Goal: Transaction & Acquisition: Purchase product/service

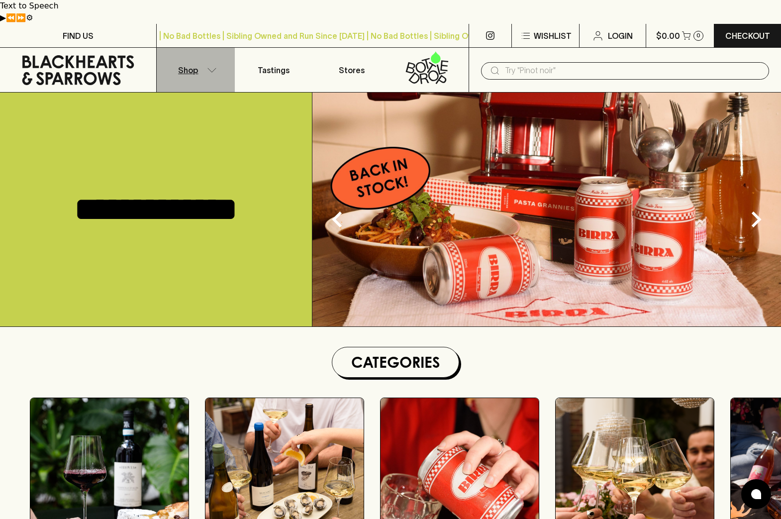
click at [190, 64] on p "Shop" at bounding box center [188, 70] width 20 height 12
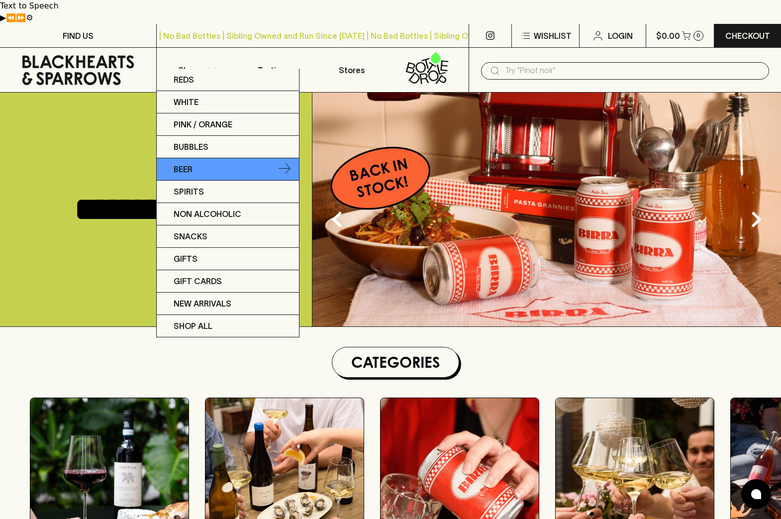
click at [189, 169] on p "Beer" at bounding box center [183, 169] width 19 height 12
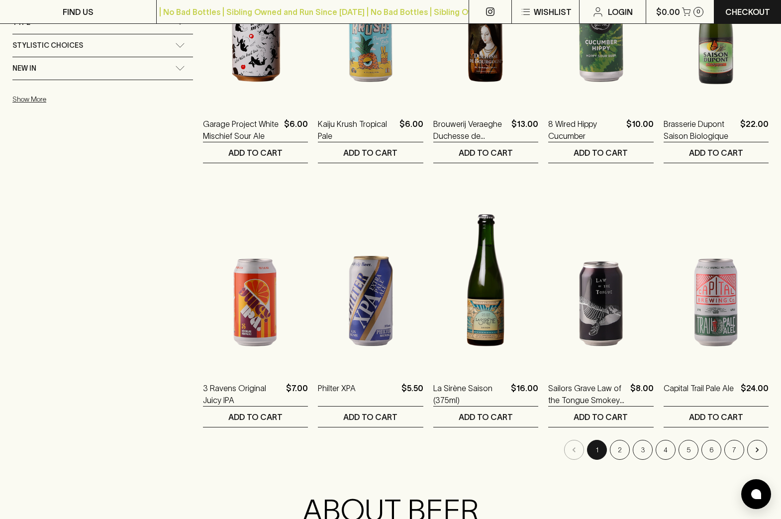
scroll to position [787, 0]
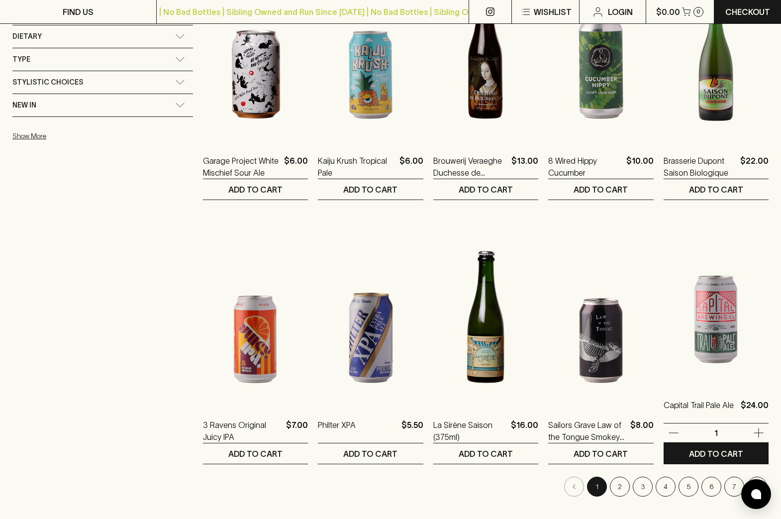
click at [693, 343] on img at bounding box center [716, 297] width 105 height 174
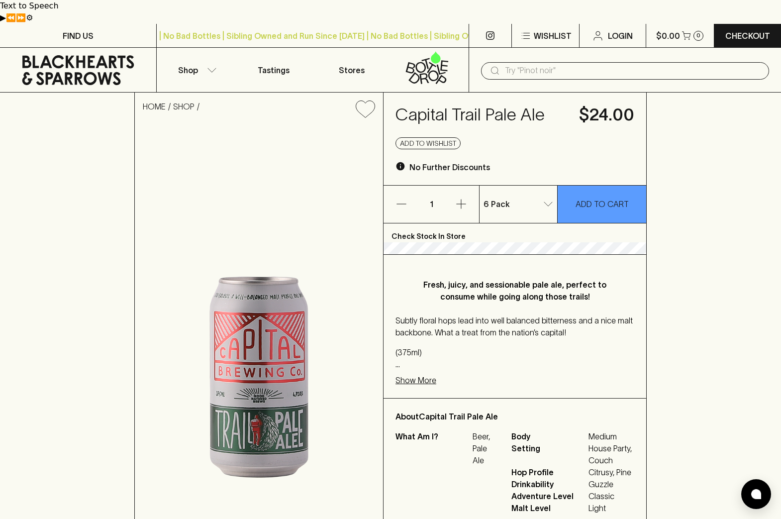
type input "1"
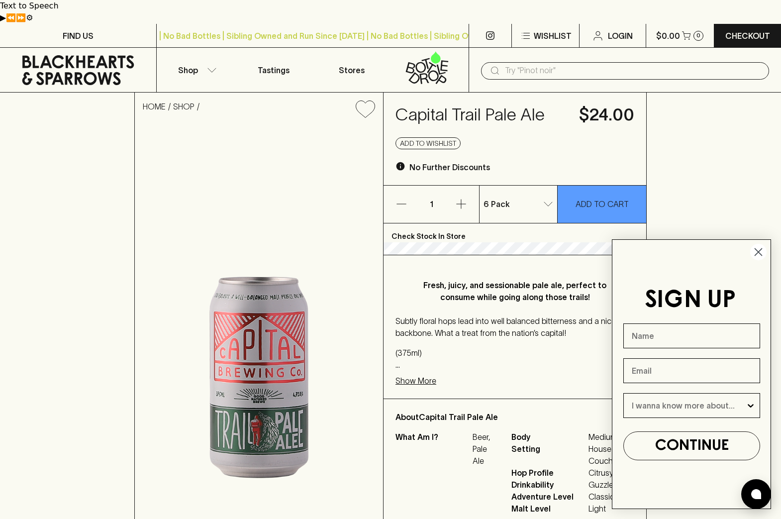
click at [759, 250] on circle "Close dialog" at bounding box center [758, 252] width 16 height 16
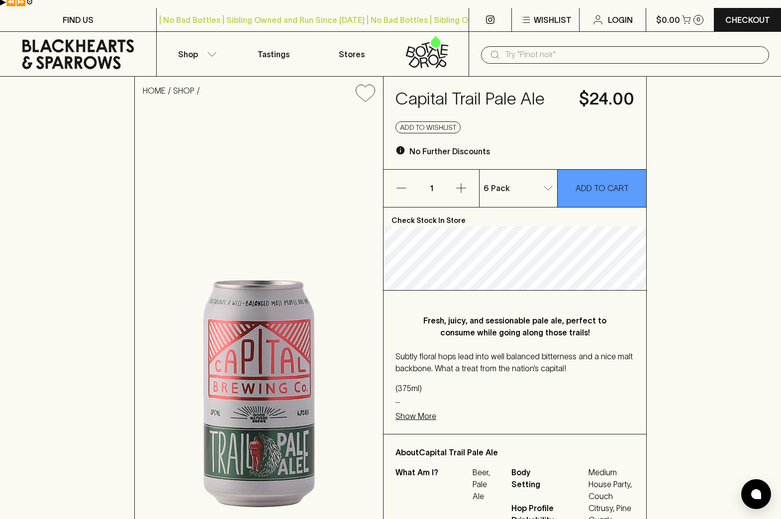
scroll to position [18, 0]
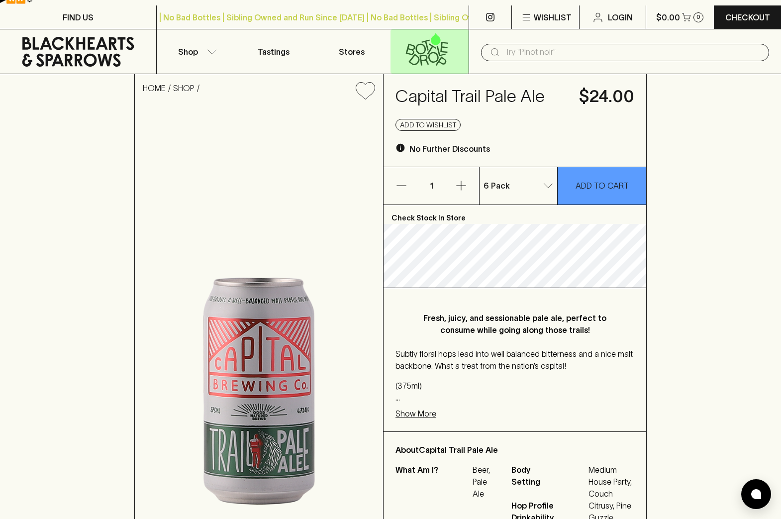
click at [427, 39] on icon at bounding box center [426, 44] width 8 height 11
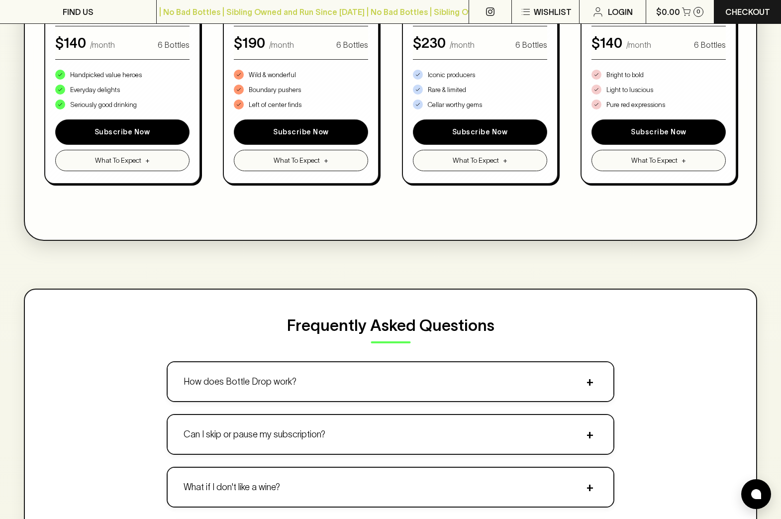
scroll to position [783, 0]
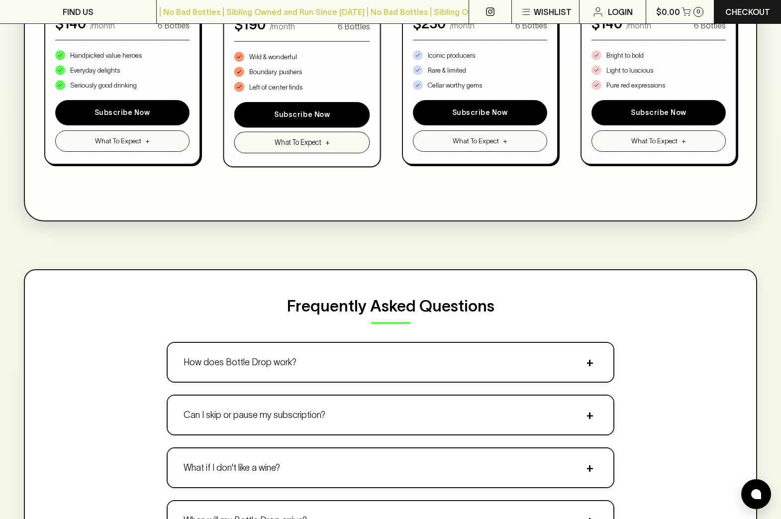
click at [331, 132] on button "What To Expect +" at bounding box center [302, 142] width 136 height 21
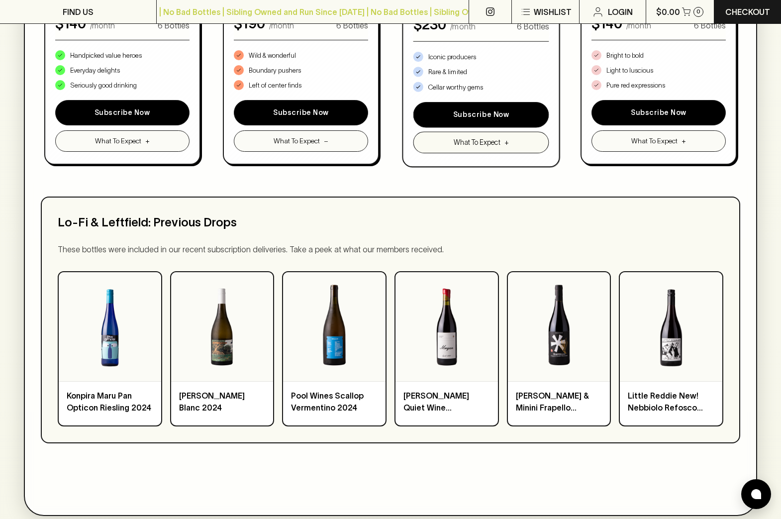
click at [448, 132] on button "What To Expect +" at bounding box center [481, 142] width 136 height 21
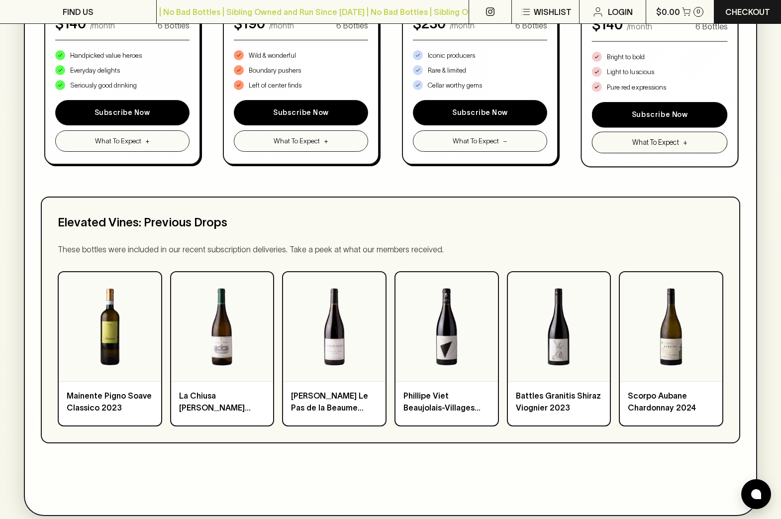
click at [635, 132] on button "What To Expect +" at bounding box center [660, 142] width 136 height 21
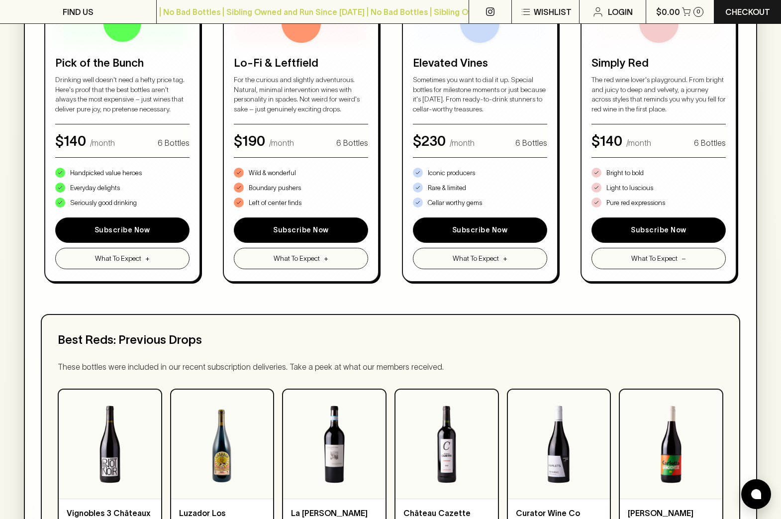
scroll to position [654, 0]
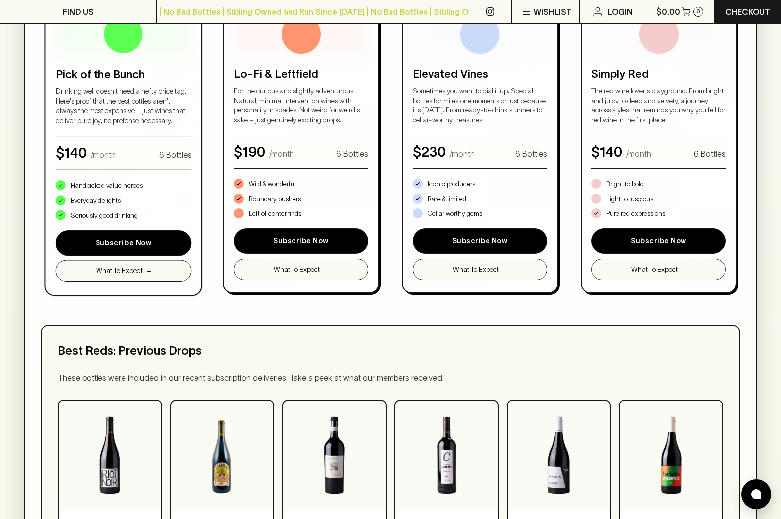
click at [146, 260] on button "What To Expect +" at bounding box center [123, 270] width 136 height 21
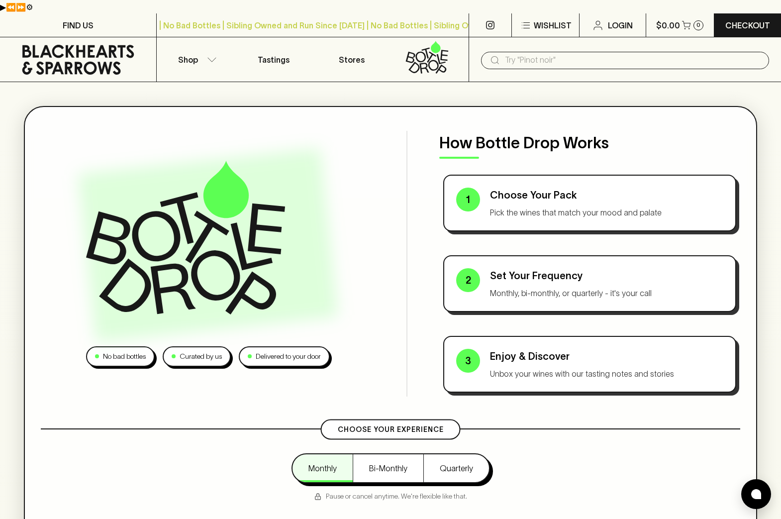
scroll to position [0, 0]
